Goal: Task Accomplishment & Management: Manage account settings

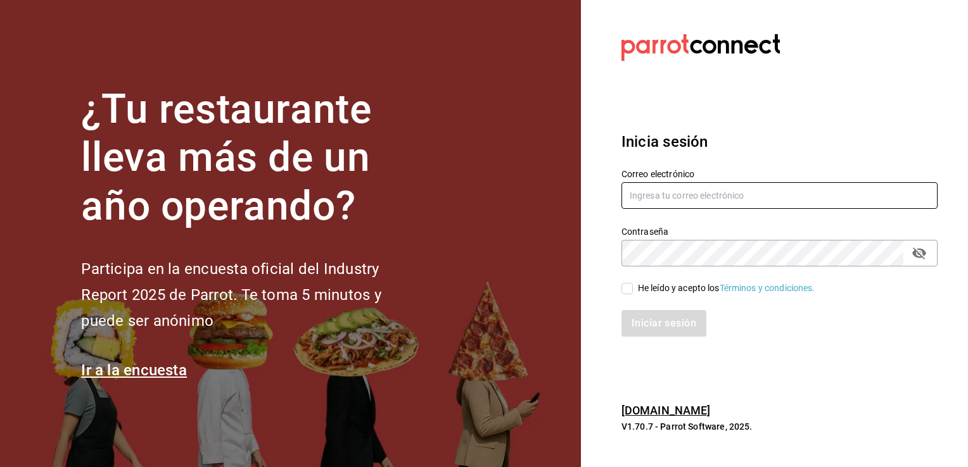
click at [692, 193] on input "text" at bounding box center [779, 195] width 316 height 27
type input "[EMAIL_ADDRESS][DOMAIN_NAME]"
click at [623, 288] on input "He leído y acepto los Términos y condiciones." at bounding box center [626, 288] width 11 height 11
checkbox input "true"
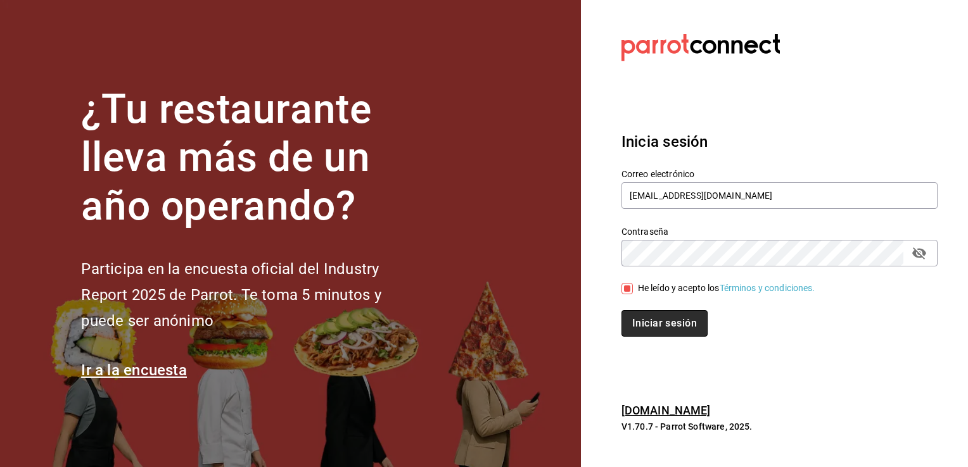
click at [648, 324] on button "Iniciar sesión" at bounding box center [664, 323] width 86 height 27
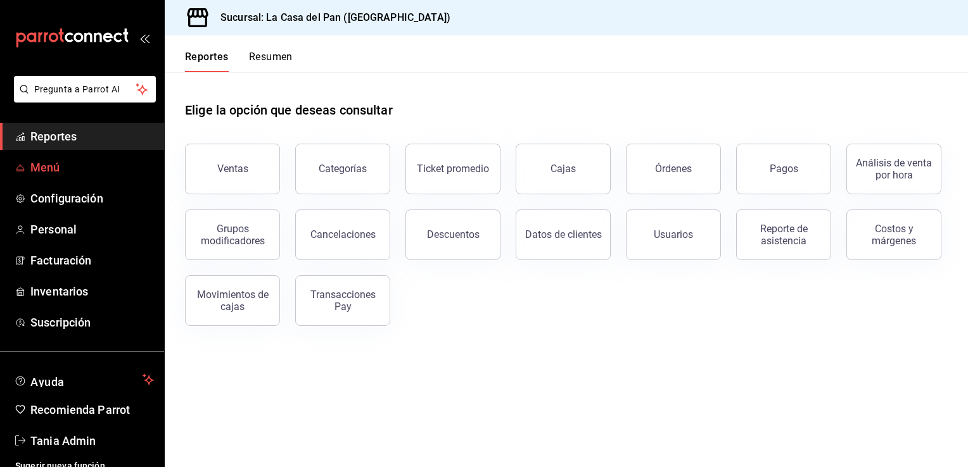
click at [65, 174] on span "Menú" at bounding box center [92, 167] width 124 height 17
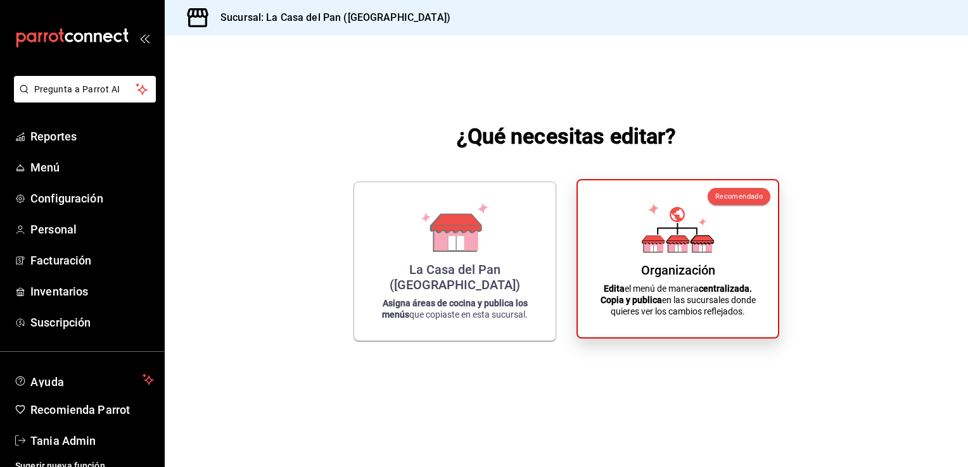
click at [645, 255] on div "Organización Edita el menú de manera centralizada. Copia y publica en las sucur…" at bounding box center [678, 259] width 170 height 137
